Goal: Information Seeking & Learning: Understand process/instructions

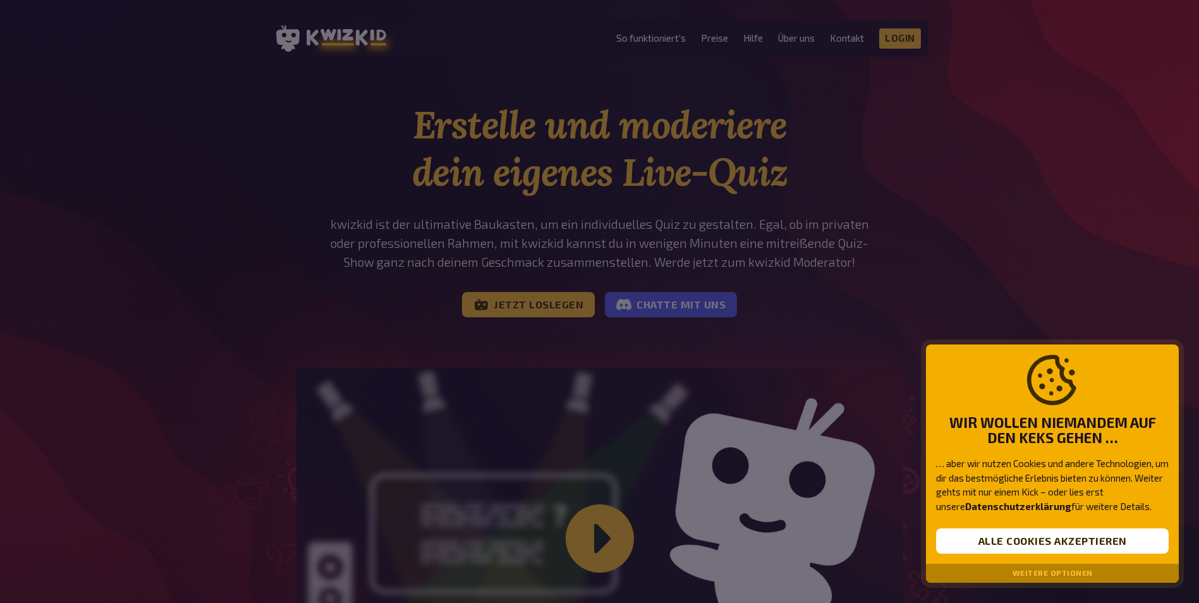
click at [1047, 570] on button "Weitere Optionen" at bounding box center [1053, 573] width 80 height 9
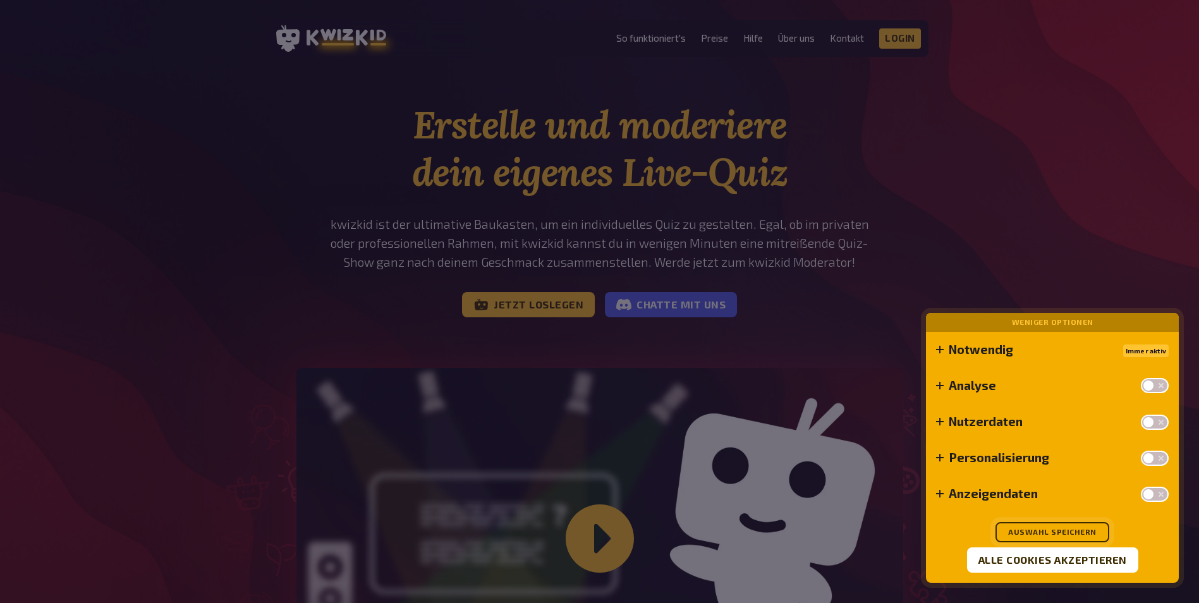
click at [1050, 528] on button "Auswahl speichern" at bounding box center [1052, 532] width 114 height 20
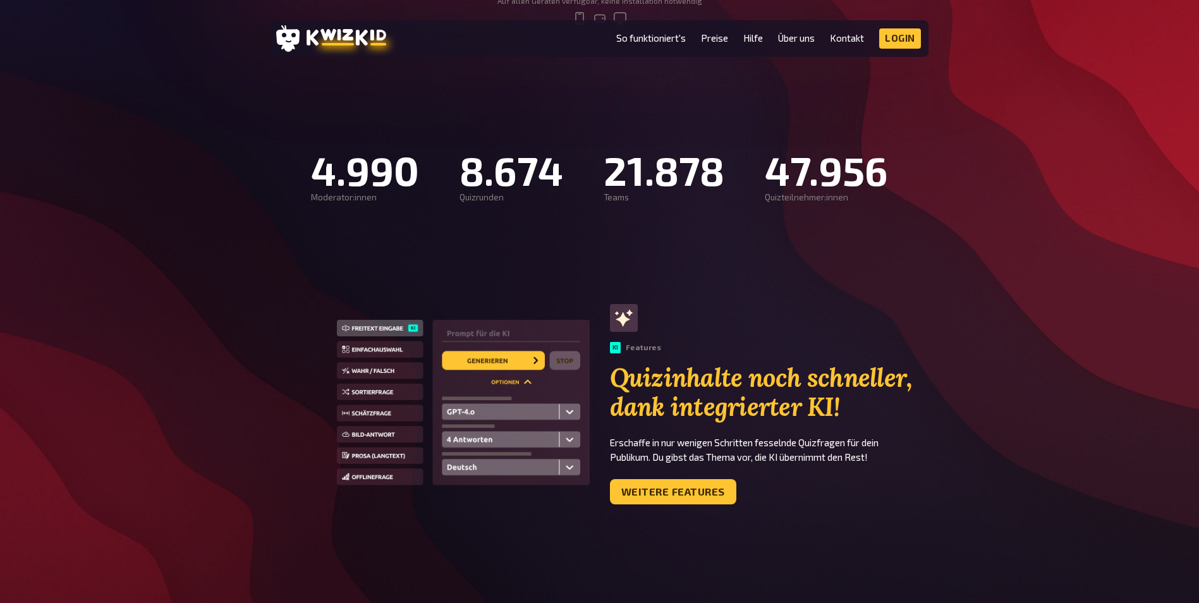
scroll to position [758, 0]
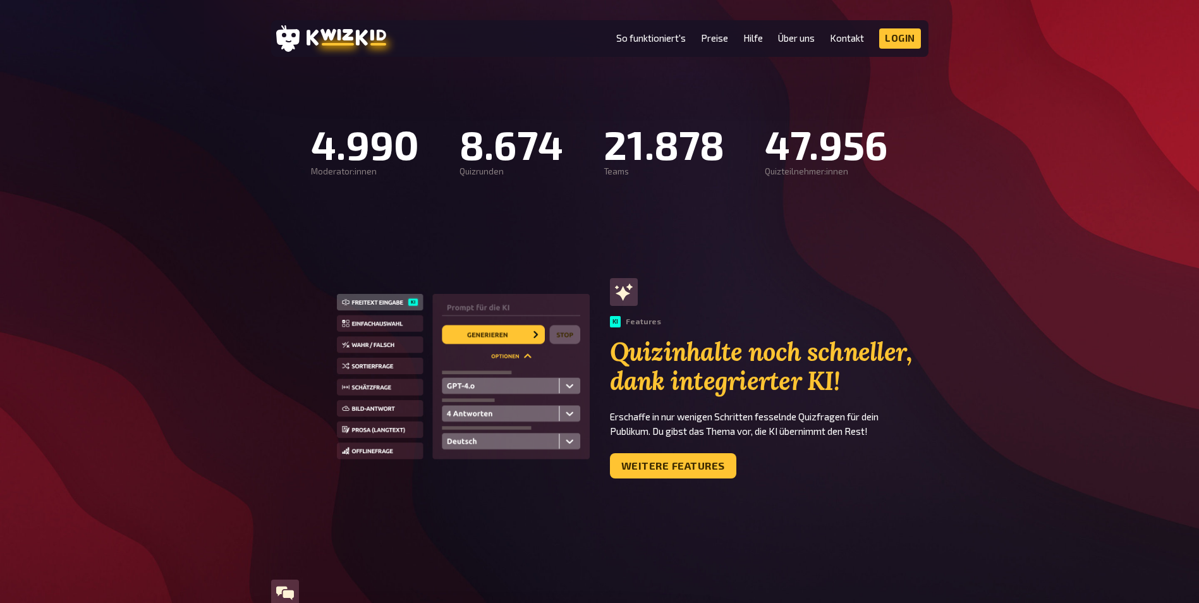
click at [522, 311] on img at bounding box center [463, 378] width 253 height 169
click at [514, 327] on img at bounding box center [463, 378] width 253 height 169
click at [513, 356] on img at bounding box center [463, 378] width 253 height 169
click at [385, 306] on img at bounding box center [463, 378] width 253 height 169
click at [384, 313] on img at bounding box center [463, 378] width 253 height 169
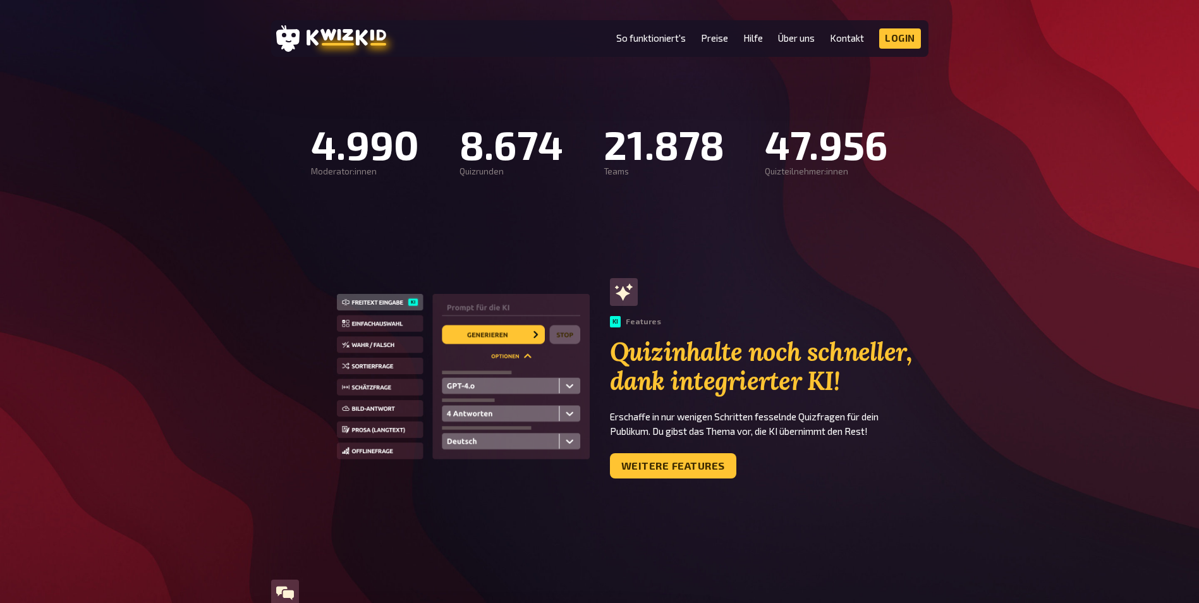
click at [376, 353] on img at bounding box center [463, 378] width 253 height 169
click at [765, 419] on p "Erschaffe in nur wenigen Schritten fesselnde Quizfragen für dein Publikum. Du g…" at bounding box center [769, 424] width 319 height 28
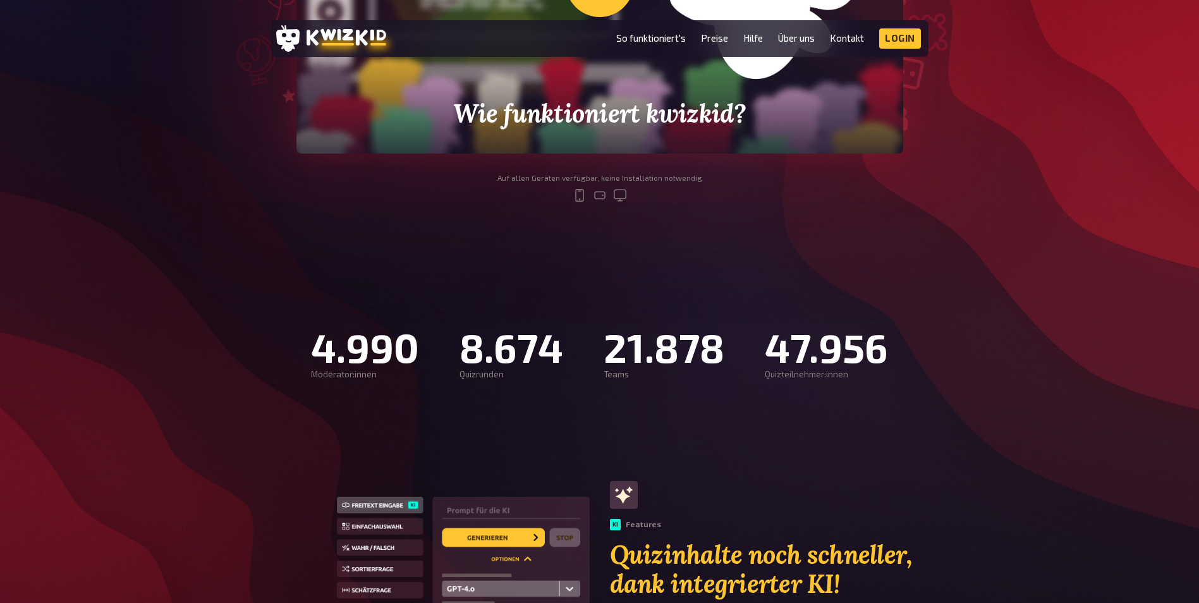
scroll to position [379, 0]
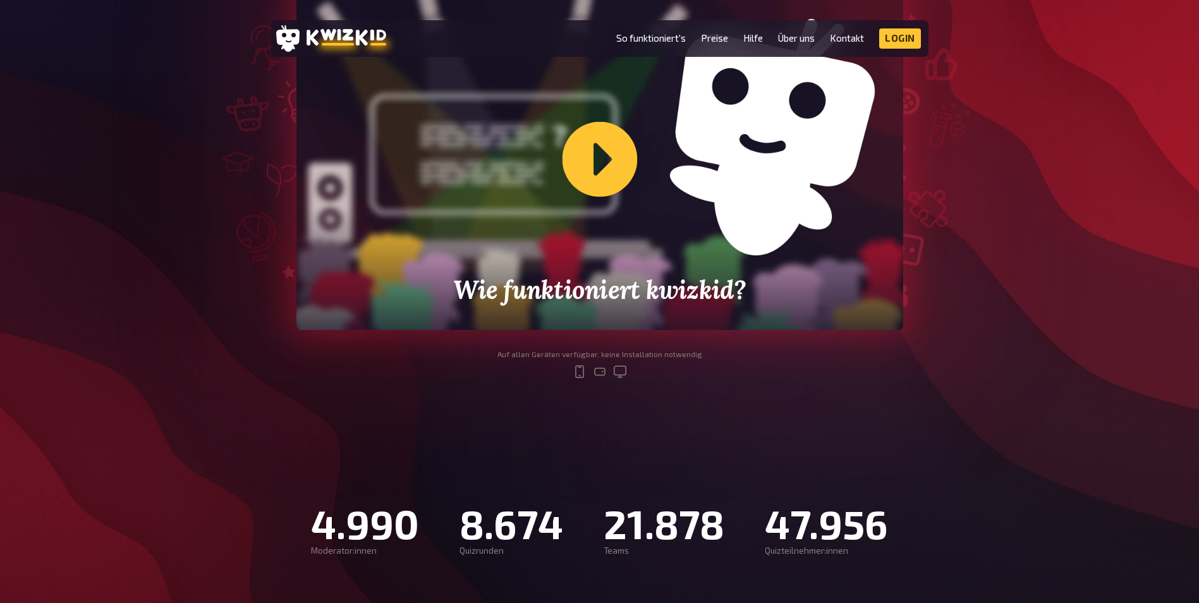
click at [606, 174] on div "Wie funktioniert kwizkid?" at bounding box center [599, 159] width 607 height 341
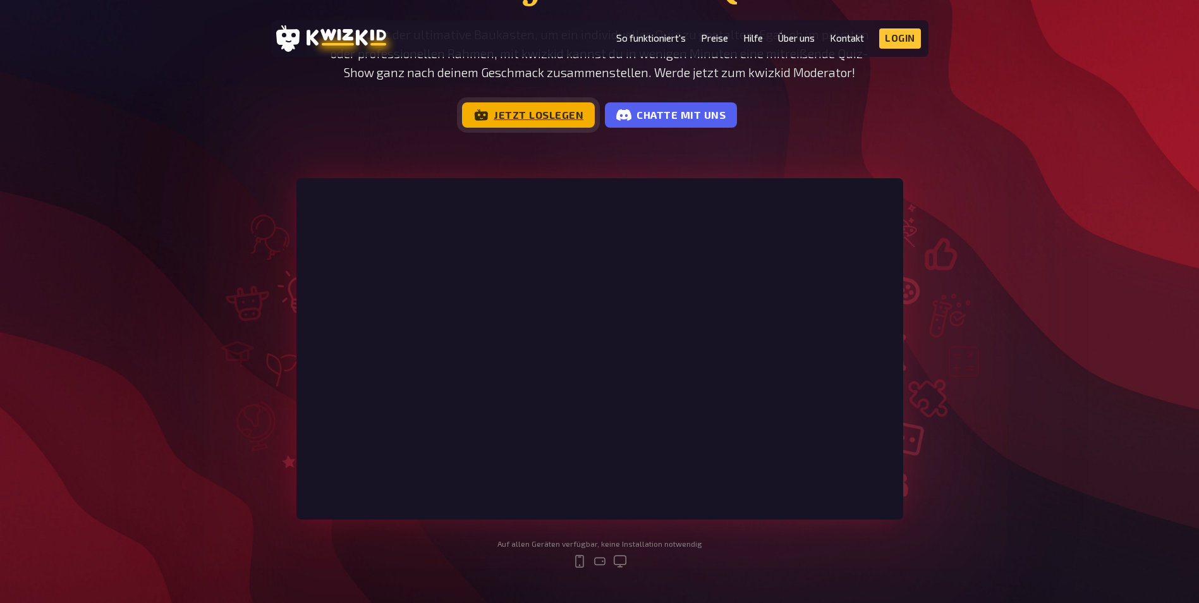
scroll to position [0, 0]
